Goal: Task Accomplishment & Management: Complete application form

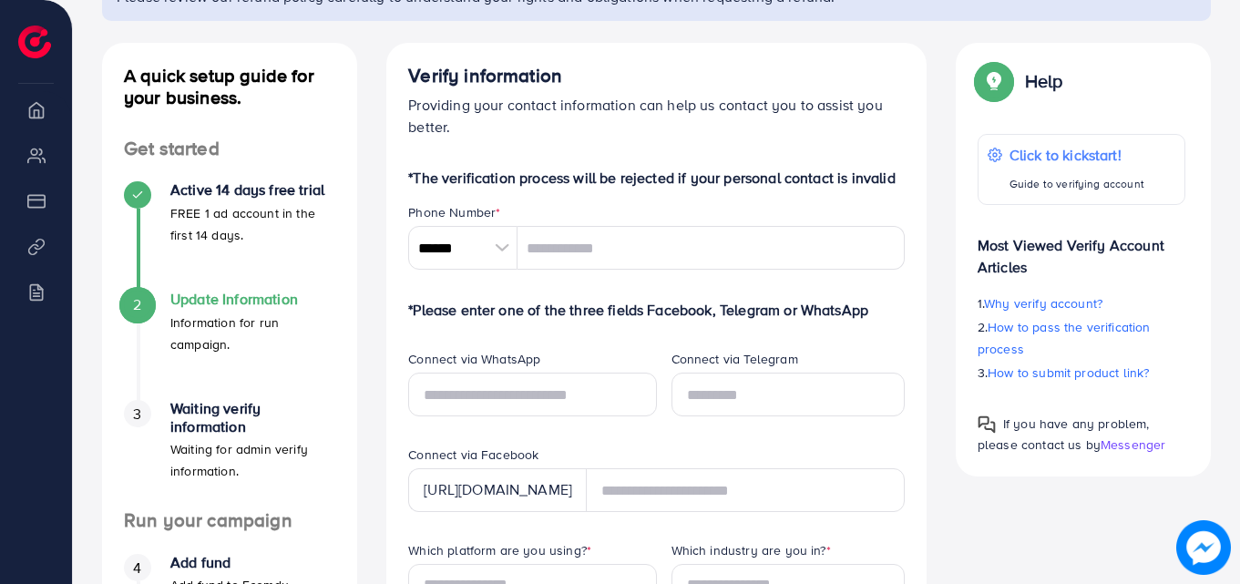
scroll to position [182, 0]
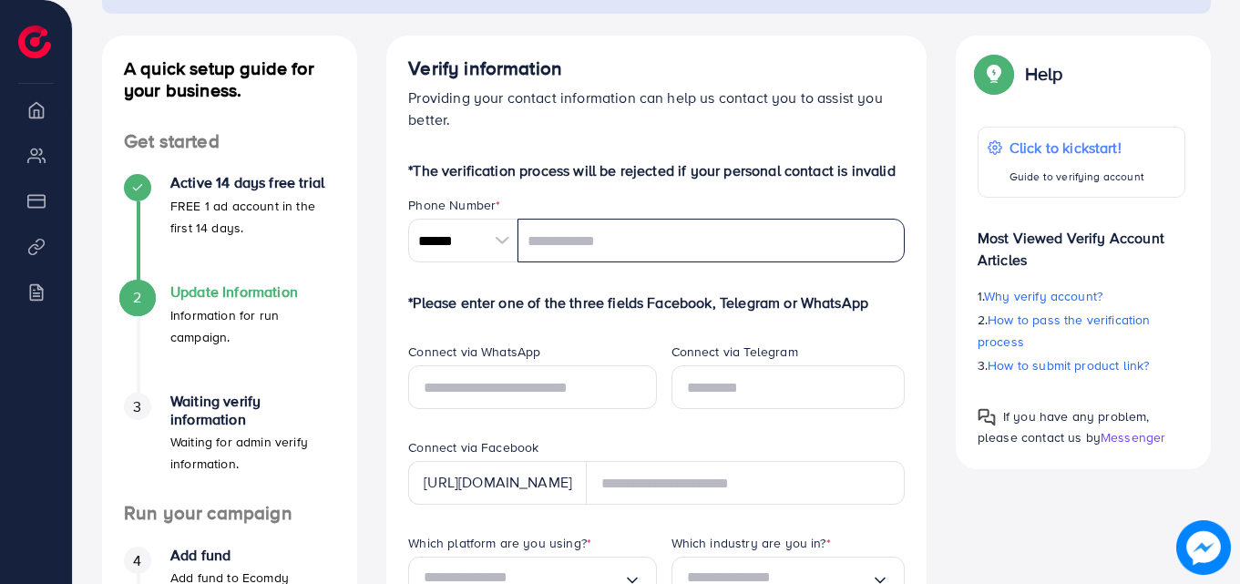
click at [607, 244] on input "tel" at bounding box center [711, 241] width 387 height 44
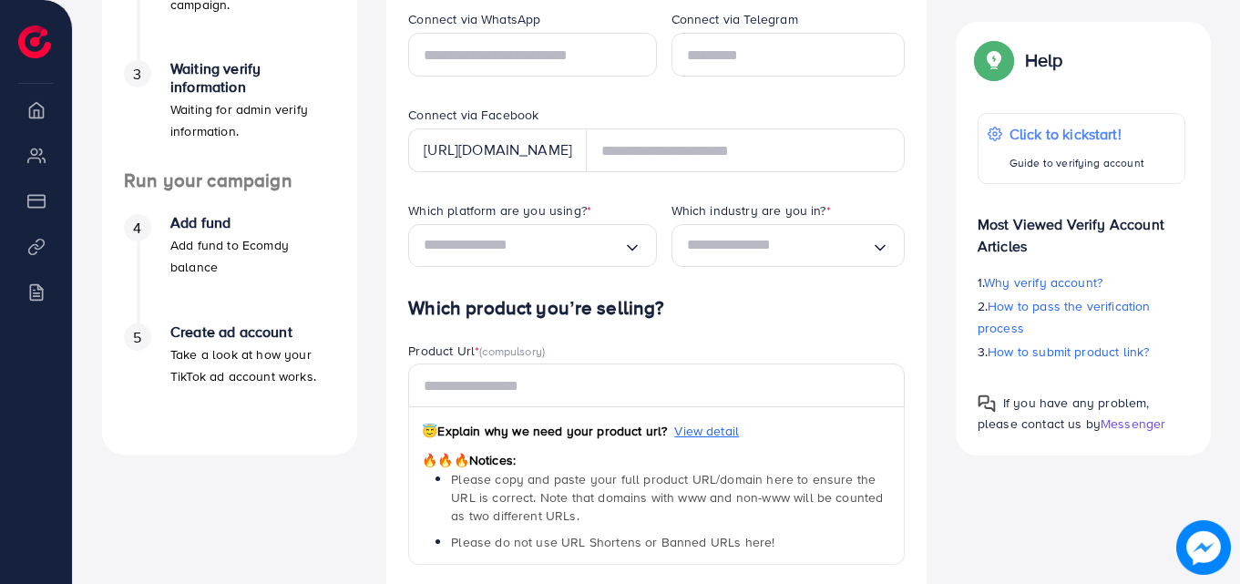
scroll to position [547, 0]
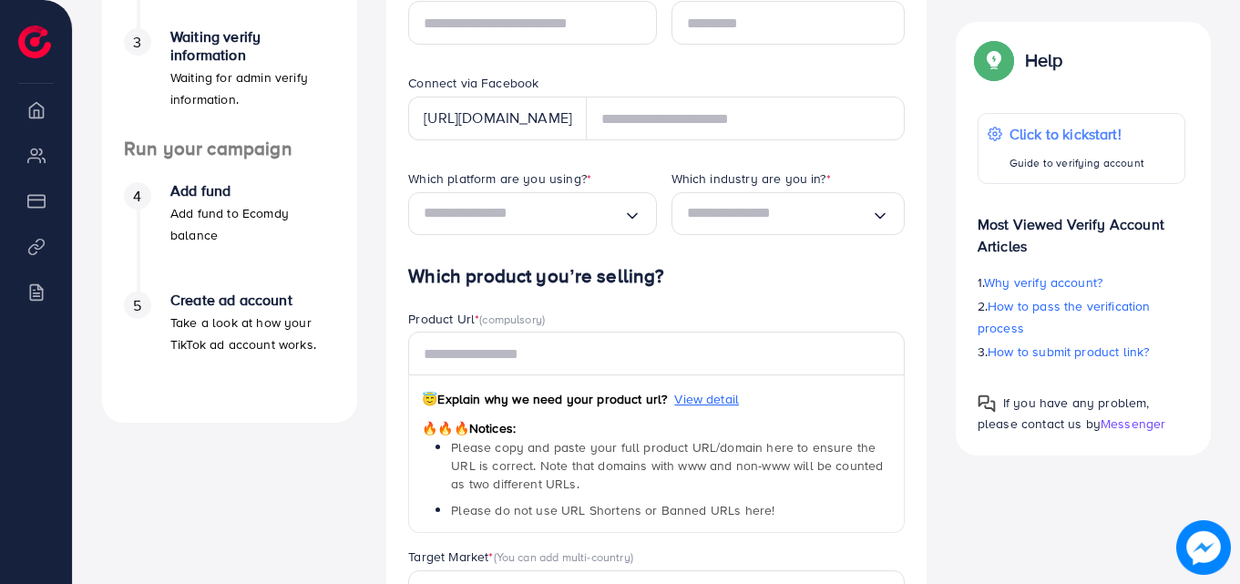
drag, startPoint x: 561, startPoint y: 313, endPoint x: 461, endPoint y: 309, distance: 100.3
click at [436, 313] on div "Product Url * (compulsory)" at bounding box center [656, 321] width 497 height 23
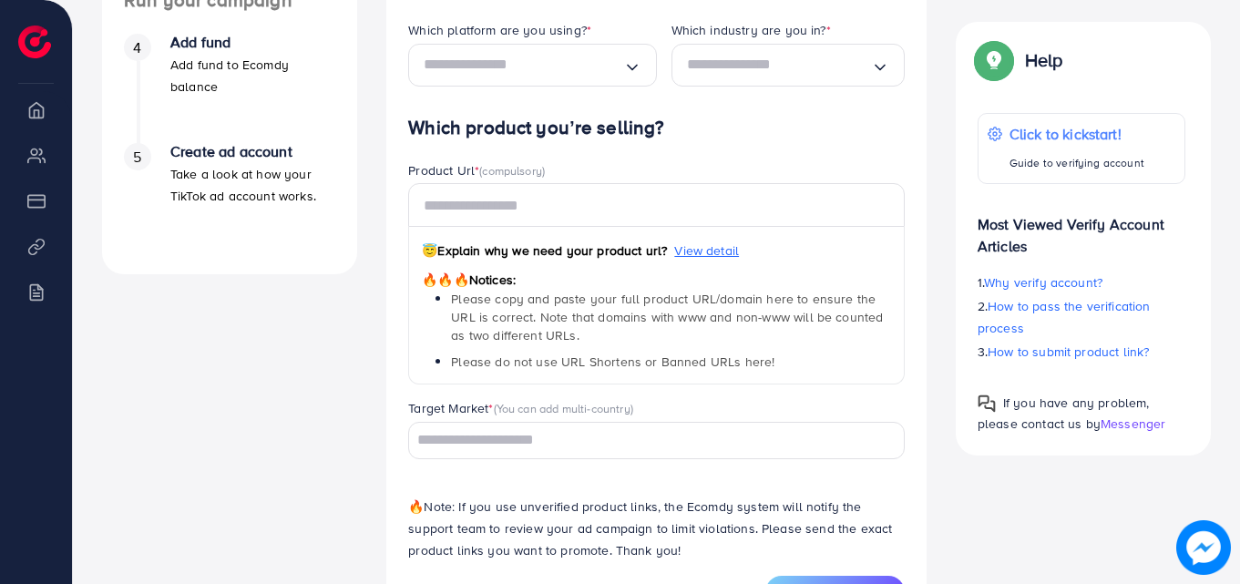
scroll to position [771, 0]
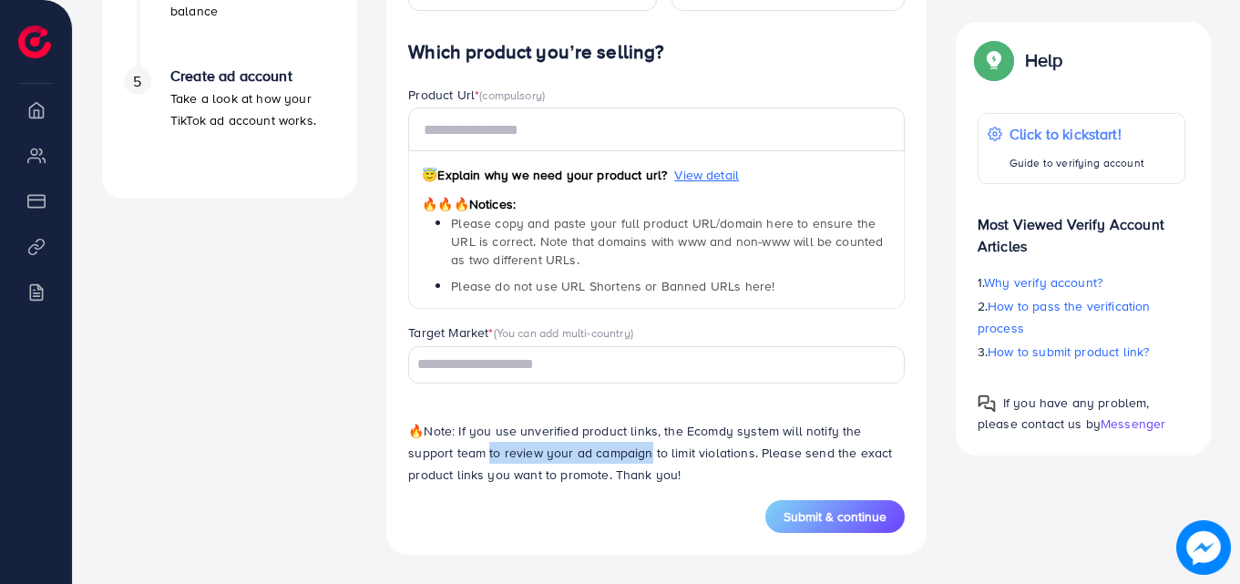
drag, startPoint x: 482, startPoint y: 463, endPoint x: 599, endPoint y: 460, distance: 116.7
click at [597, 460] on p "🔥 Note: If you use unverified product links, the Ecomdy system will notify the …" at bounding box center [656, 453] width 497 height 66
click at [662, 477] on p "🔥 Note: If you use unverified product links, the Ecomdy system will notify the …" at bounding box center [656, 453] width 497 height 66
drag, startPoint x: 615, startPoint y: 457, endPoint x: 693, endPoint y: 457, distance: 77.5
click at [673, 457] on p "🔥 Note: If you use unverified product links, the Ecomdy system will notify the …" at bounding box center [656, 453] width 497 height 66
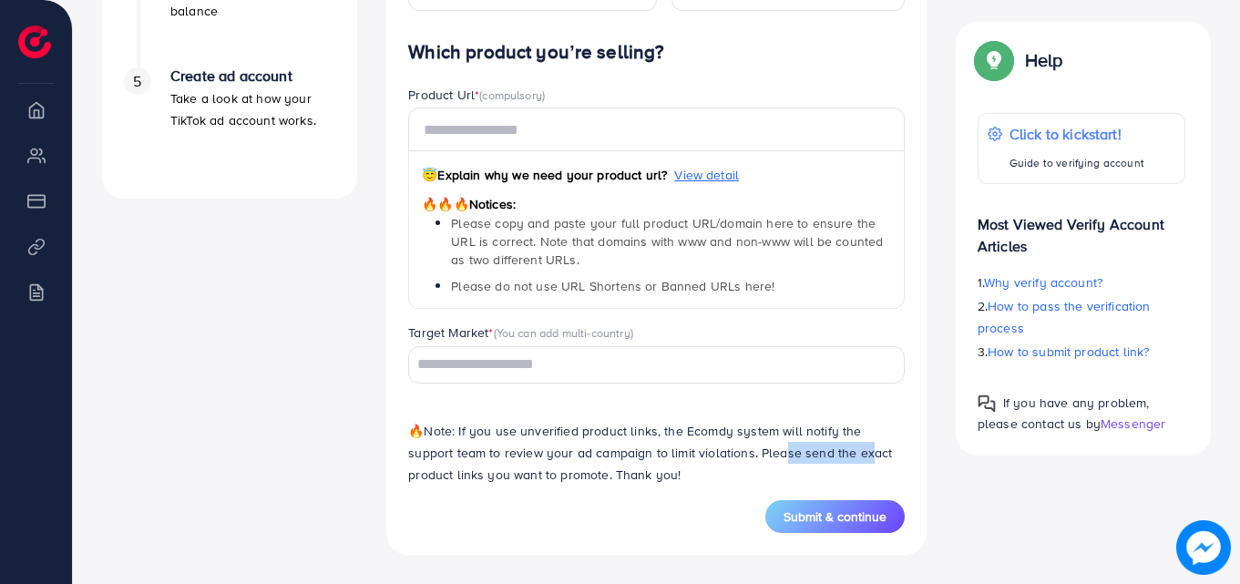
drag, startPoint x: 791, startPoint y: 457, endPoint x: 863, endPoint y: 457, distance: 72.0
click at [855, 457] on p "🔥 Note: If you use unverified product links, the Ecomdy system will notify the …" at bounding box center [656, 453] width 497 height 66
click at [617, 498] on div "🔥 Note: If you use unverified product links, the Ecomdy system will notify the …" at bounding box center [657, 449] width 526 height 102
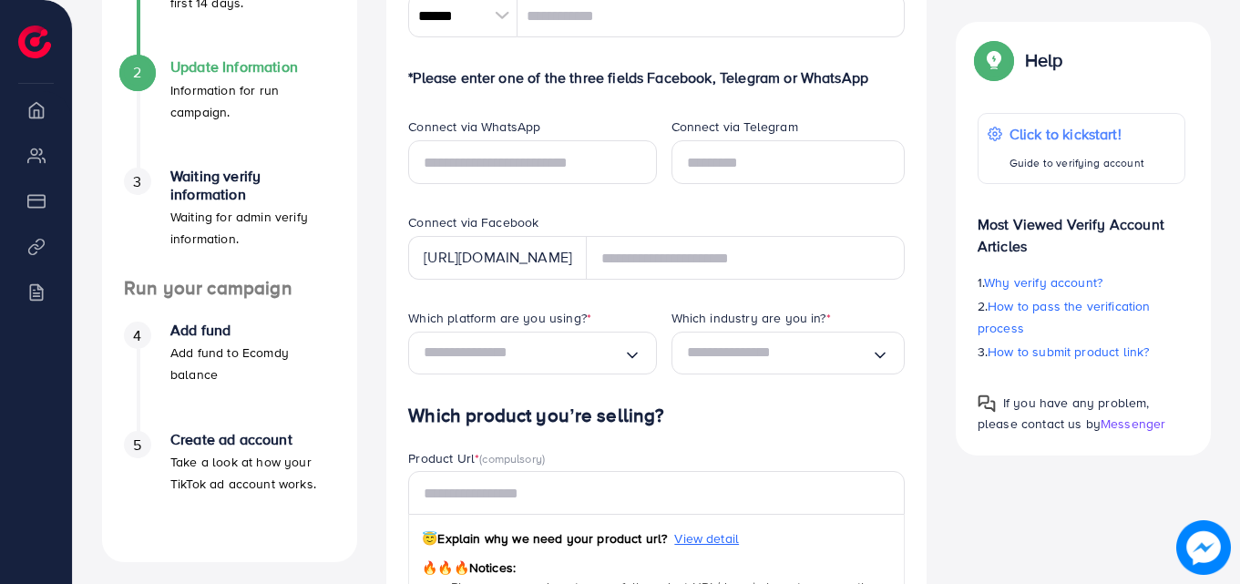
scroll to position [406, 0]
